Goal: Task Accomplishment & Management: Use online tool/utility

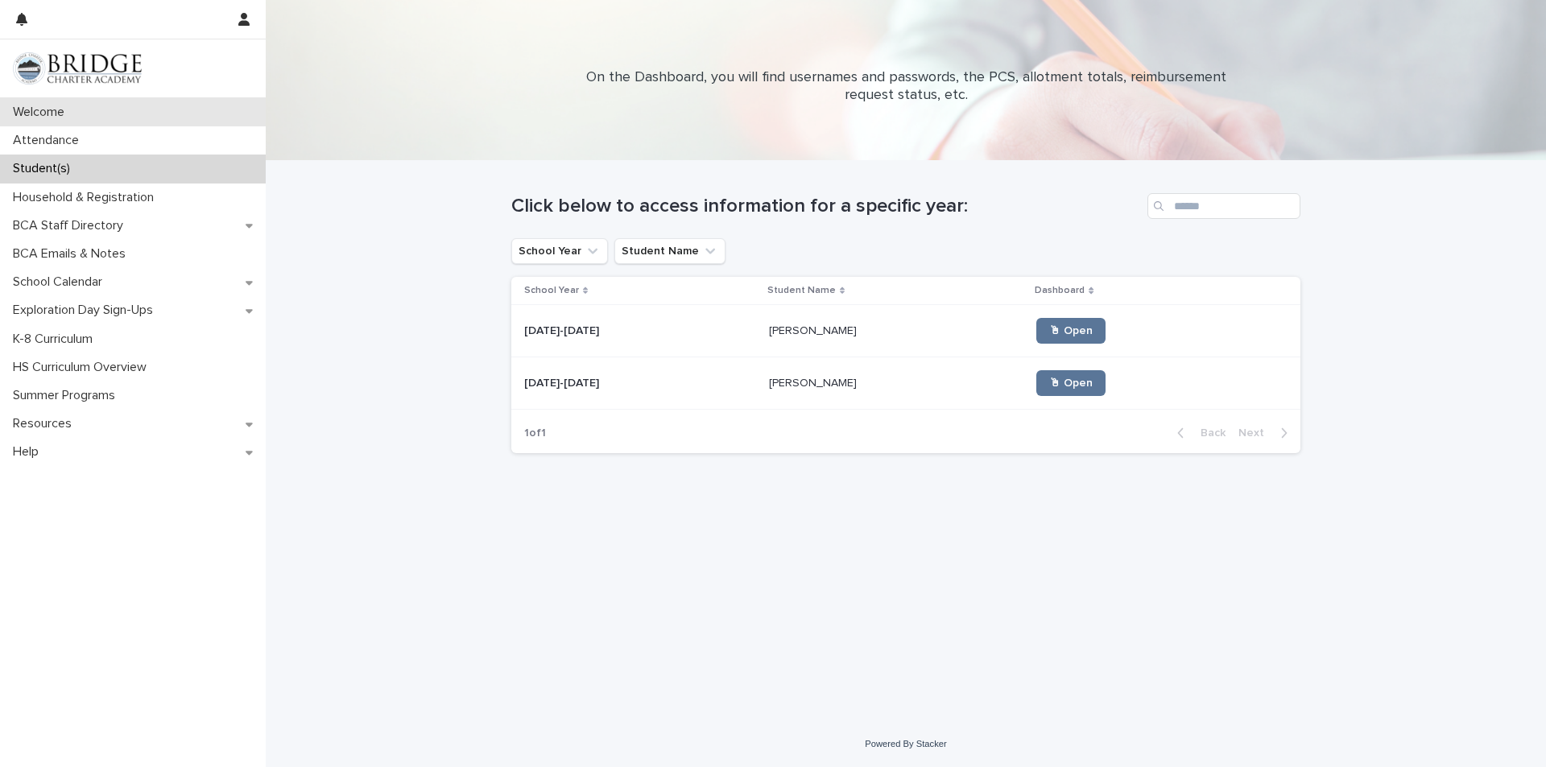
click at [15, 108] on p "Welcome" at bounding box center [41, 112] width 71 height 15
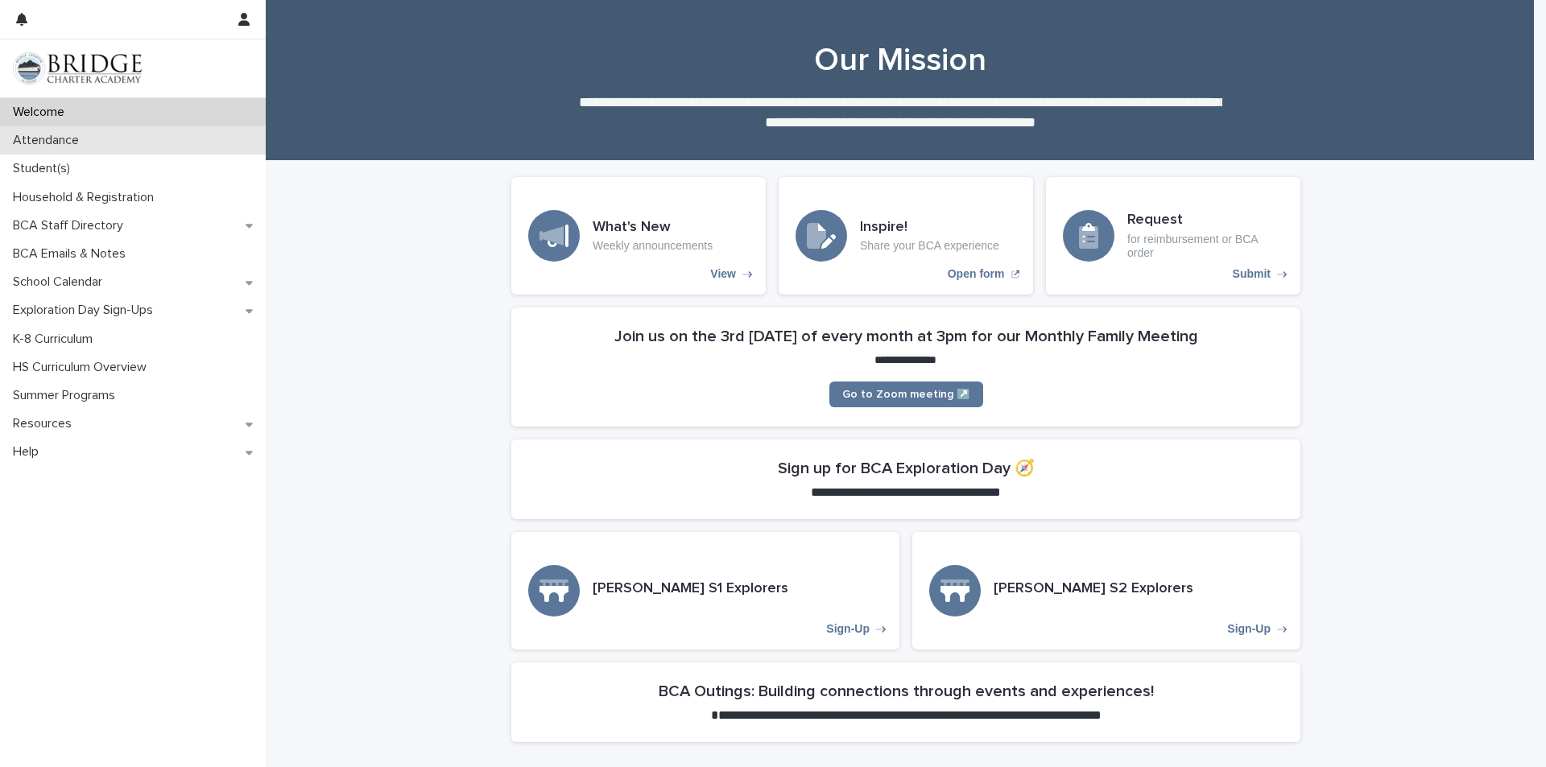
click at [93, 136] on div "Attendance" at bounding box center [133, 140] width 266 height 28
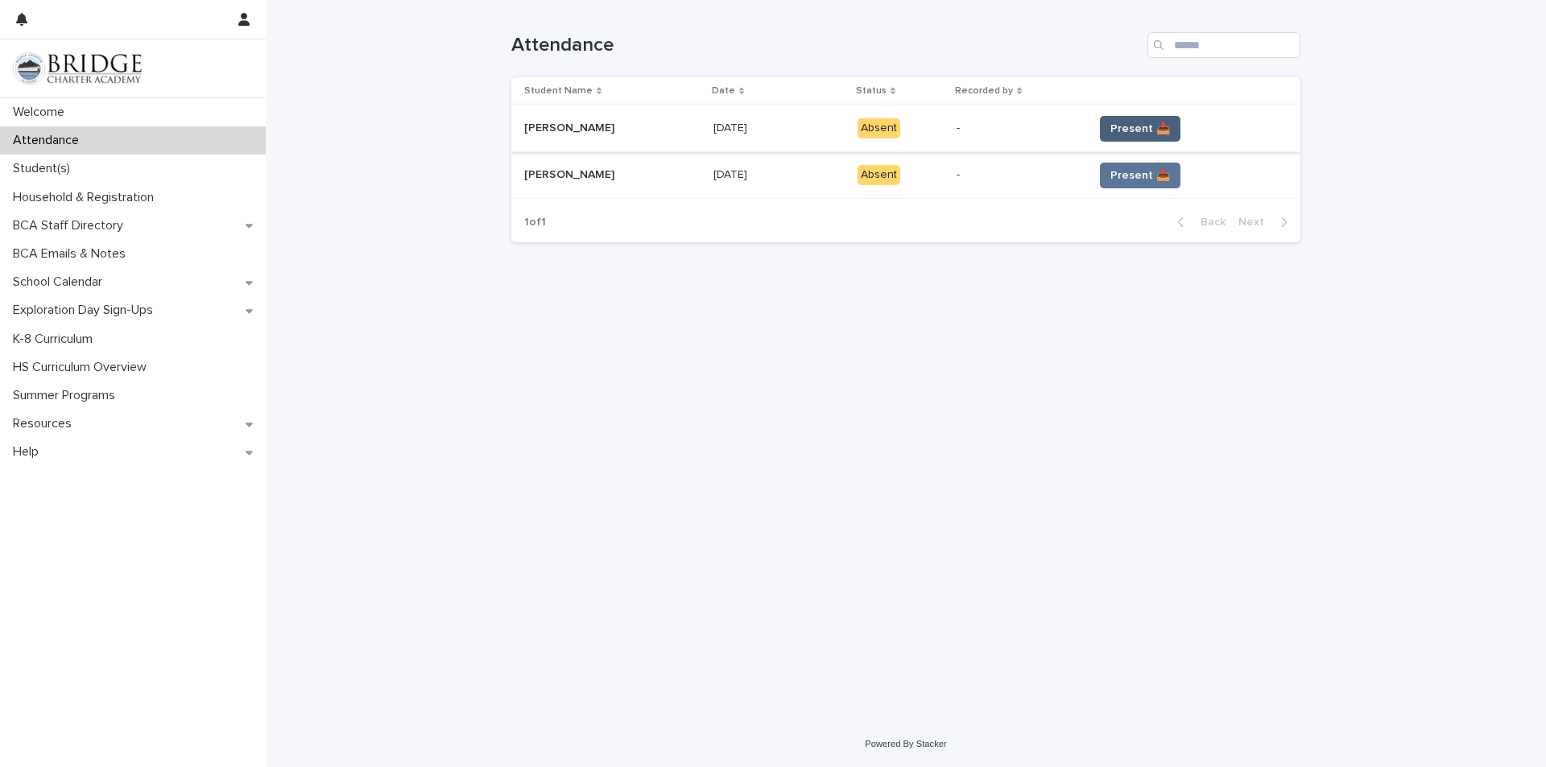
click at [1117, 134] on span "Present 📥" at bounding box center [1140, 129] width 60 height 16
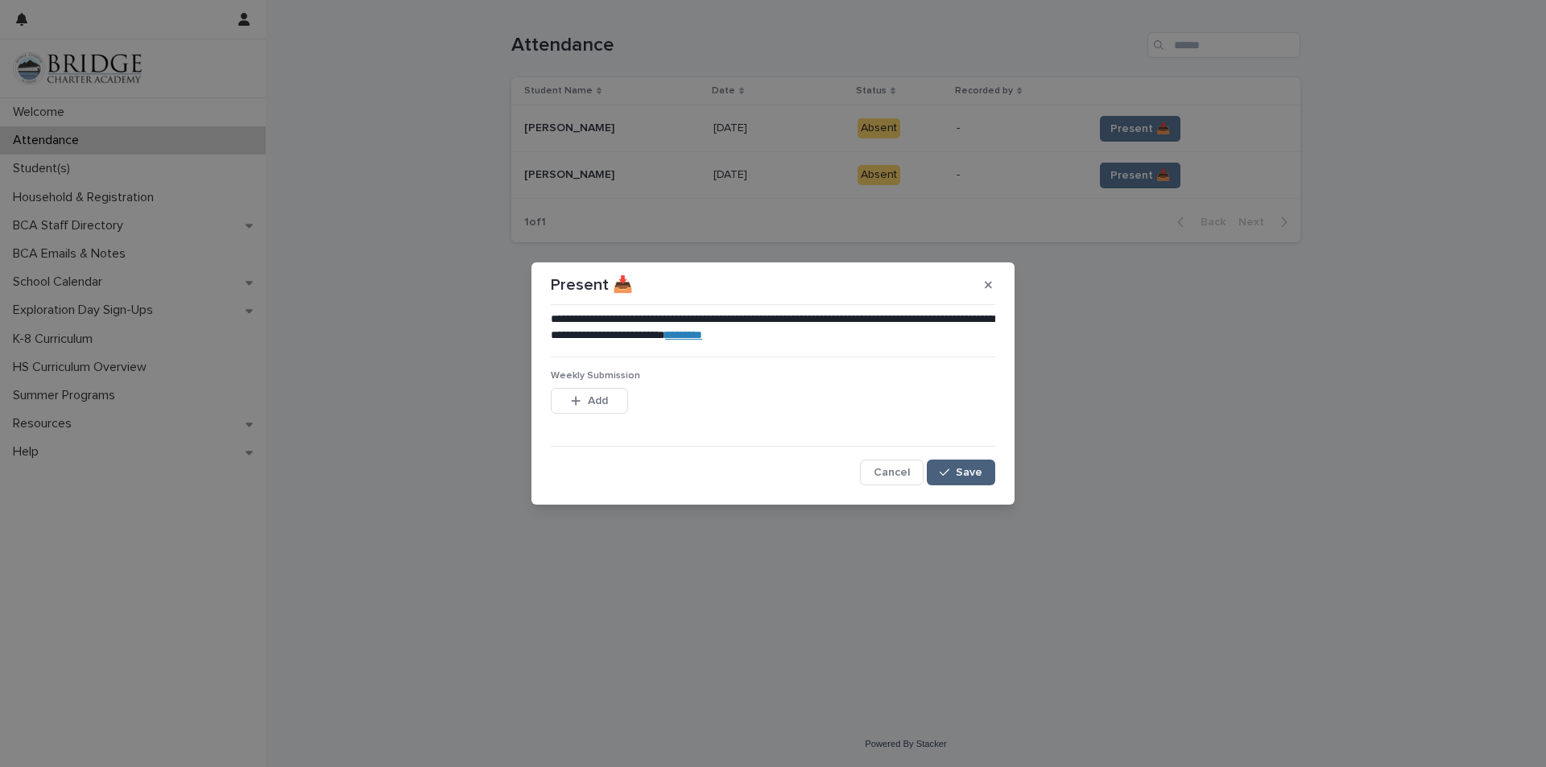
click at [991, 473] on button "Save" at bounding box center [961, 473] width 68 height 26
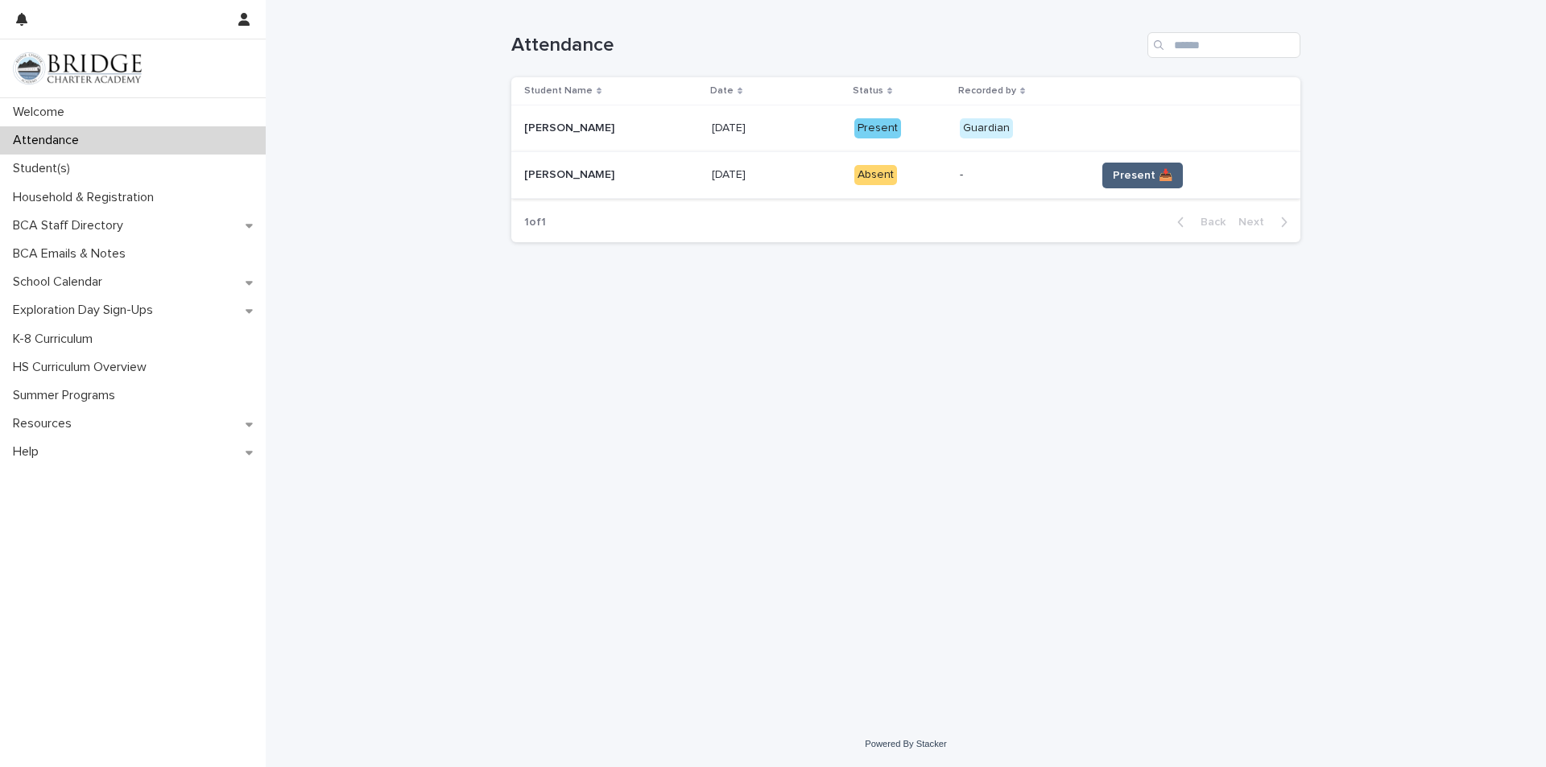
click at [1113, 171] on span "Present 📥" at bounding box center [1143, 175] width 60 height 16
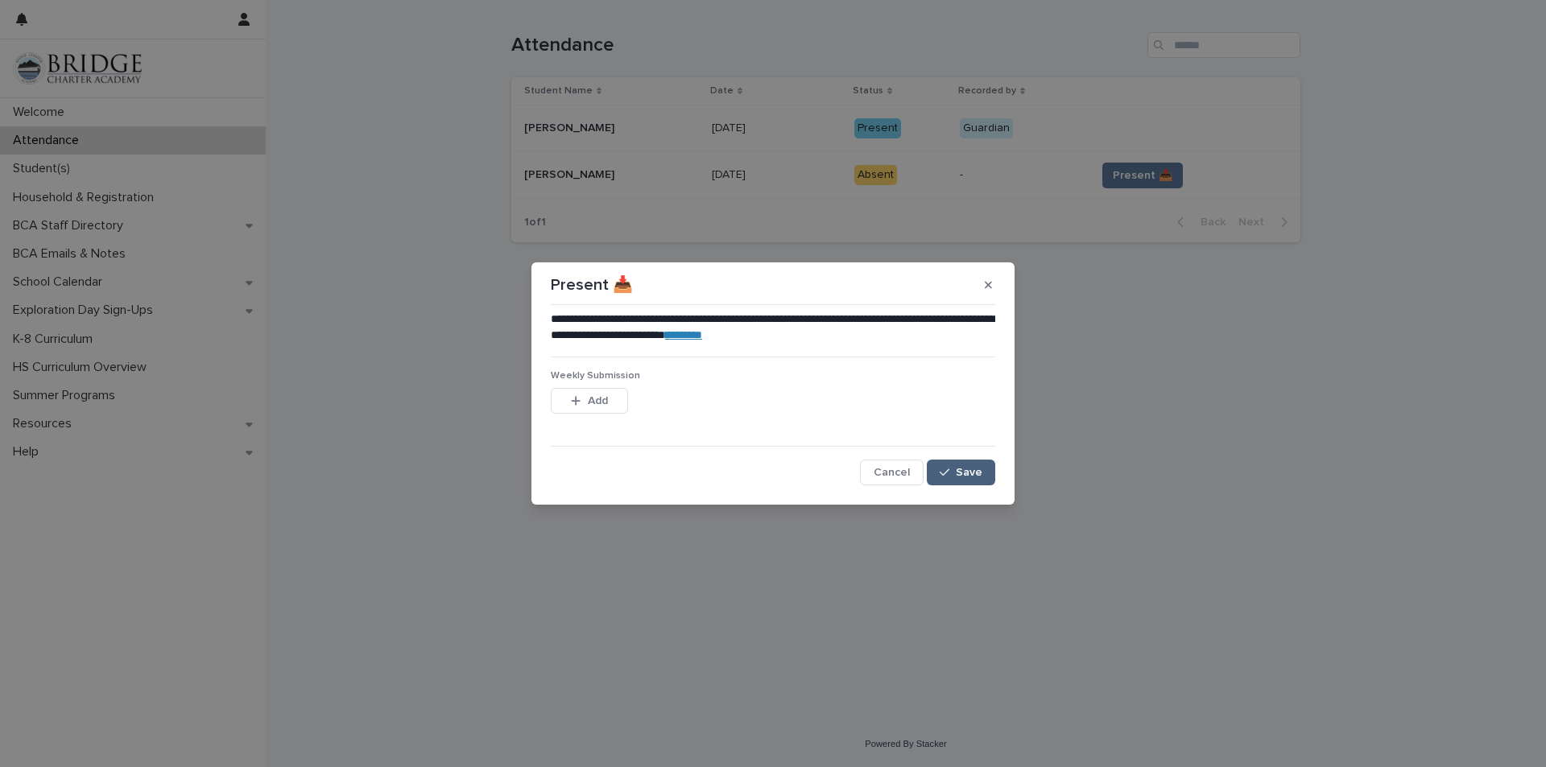
click at [980, 472] on span "Save" at bounding box center [969, 472] width 27 height 11
